Goal: Transaction & Acquisition: Book appointment/travel/reservation

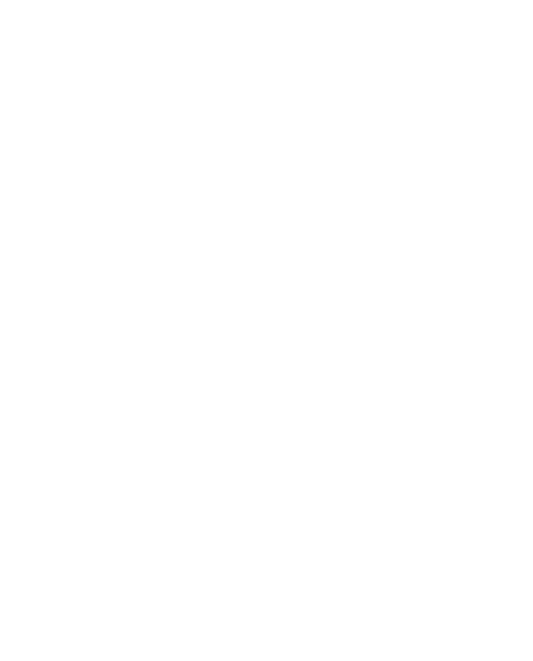
scroll to position [2741, 0]
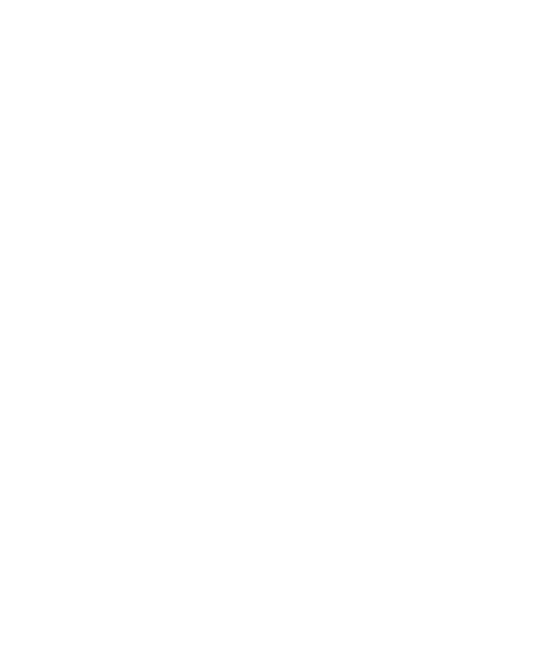
click at [505, 128] on div "Newsletter * ****** ******* ******** ****** Titolo Nome Cognome Fax" at bounding box center [266, 330] width 533 height 661
click at [508, 202] on icon at bounding box center [503, 217] width 38 height 31
click at [515, 202] on icon at bounding box center [503, 217] width 38 height 31
click at [521, 202] on icon at bounding box center [503, 217] width 38 height 31
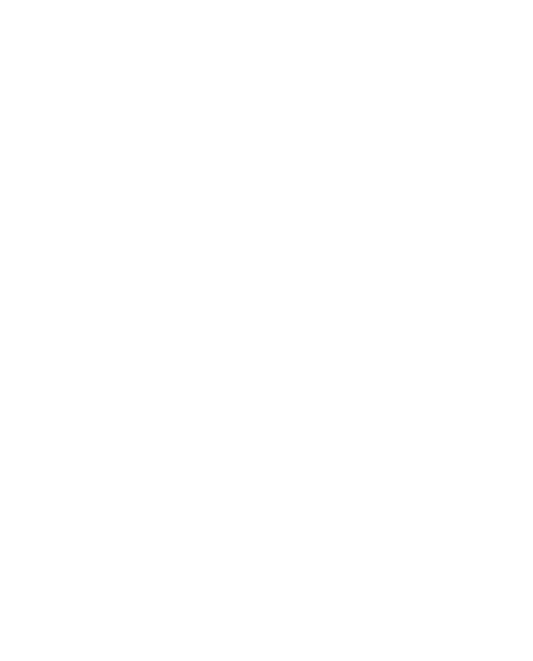
click at [517, 202] on icon at bounding box center [503, 217] width 38 height 31
click at [510, 202] on icon at bounding box center [503, 217] width 38 height 31
click at [511, 202] on icon at bounding box center [503, 217] width 38 height 31
click at [514, 202] on icon at bounding box center [503, 217] width 38 height 31
click at [512, 202] on icon at bounding box center [503, 217] width 38 height 31
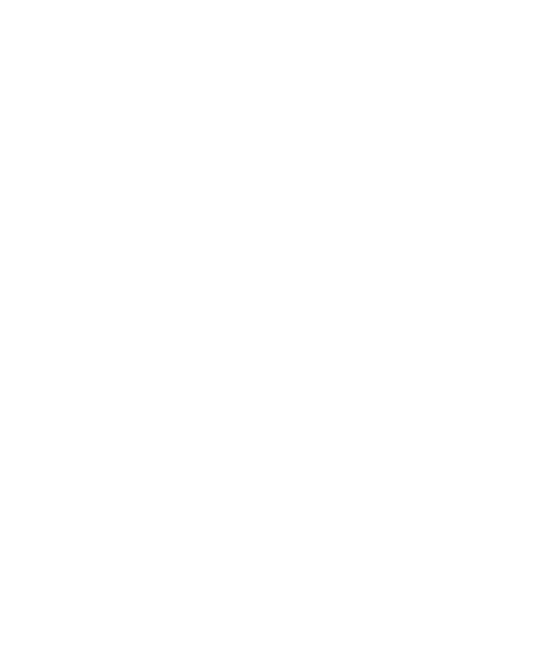
click at [513, 202] on icon at bounding box center [503, 217] width 38 height 31
click at [510, 202] on icon at bounding box center [503, 217] width 38 height 31
click at [517, 202] on icon at bounding box center [503, 217] width 38 height 31
click at [444, 189] on div "[PERSON_NAME] Family Weeks -15%" at bounding box center [389, 219] width 232 height 130
